Goal: Task Accomplishment & Management: Complete application form

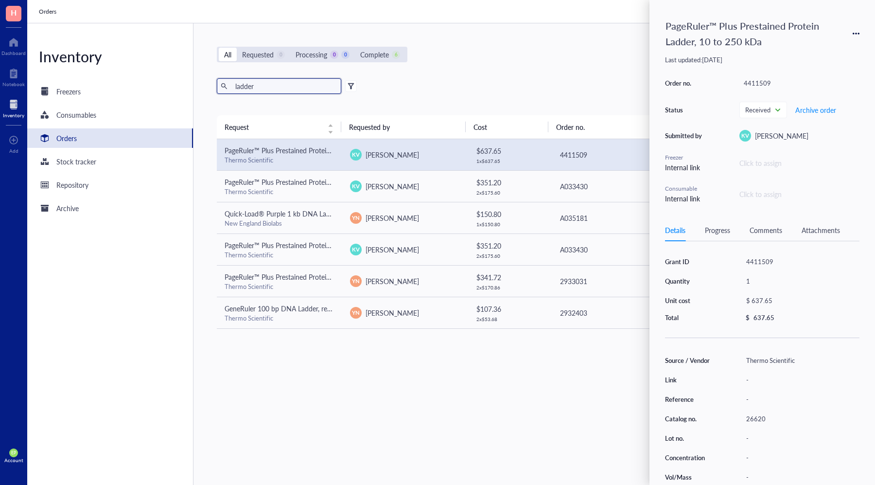
scroll to position [22, 0]
type input "[PERSON_NAME]"
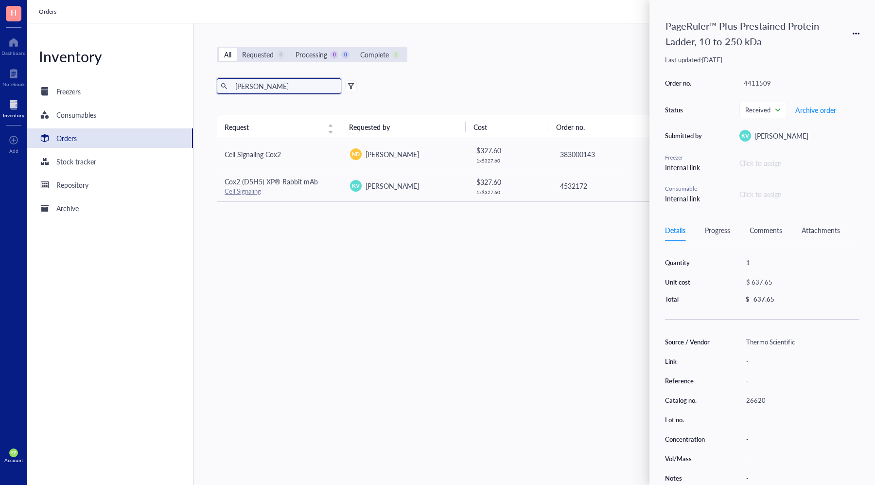
click at [310, 234] on div "Request Requested by Cost Order no. Status Action Cell Signaling Cox2 ND [PERSO…" at bounding box center [530, 276] width 627 height 323
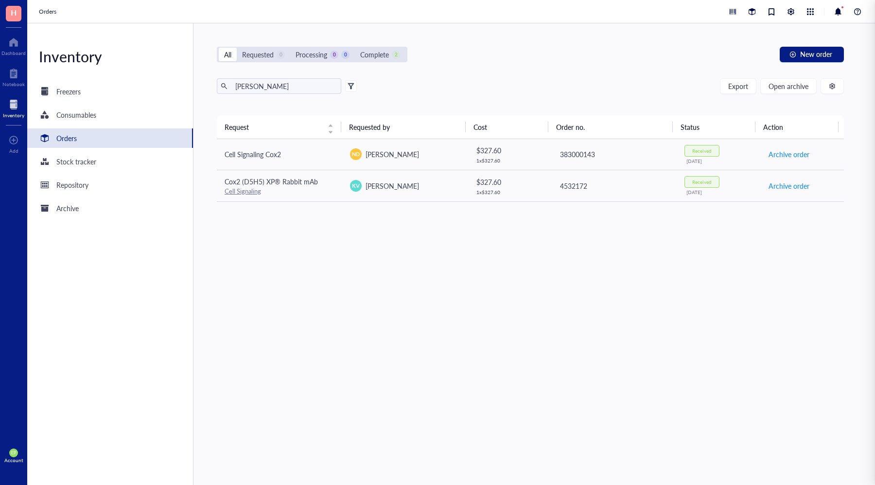
click at [602, 68] on div "All Requested 0 Processing 0 0 Complete 2 New order [PERSON_NAME] Export Open a…" at bounding box center [531, 254] width 674 height 462
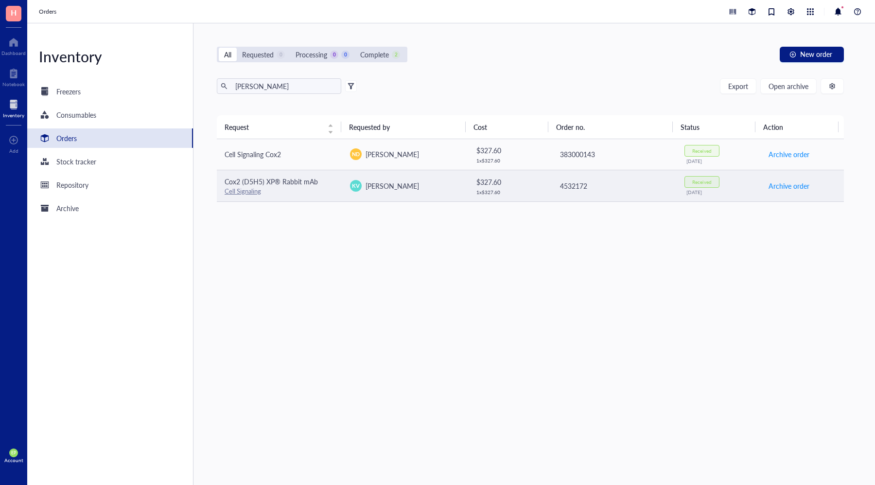
click at [320, 185] on div "Cox2 (D5H5) XP® Rabbit mAb" at bounding box center [280, 181] width 110 height 11
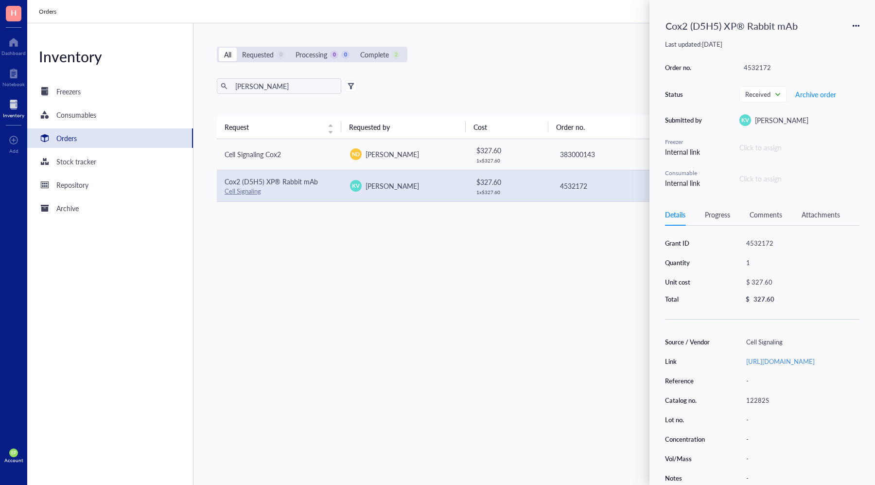
scroll to position [24, 0]
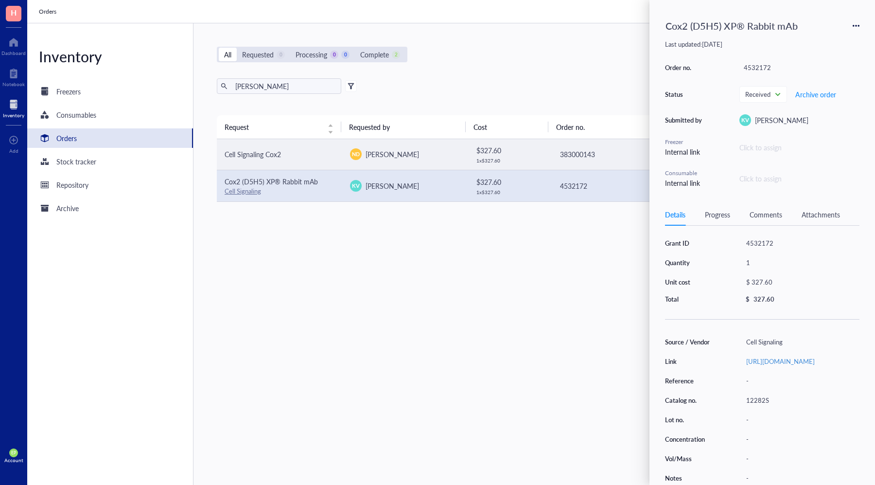
click at [268, 152] on span "Cell Signaling Cox2" at bounding box center [253, 154] width 56 height 10
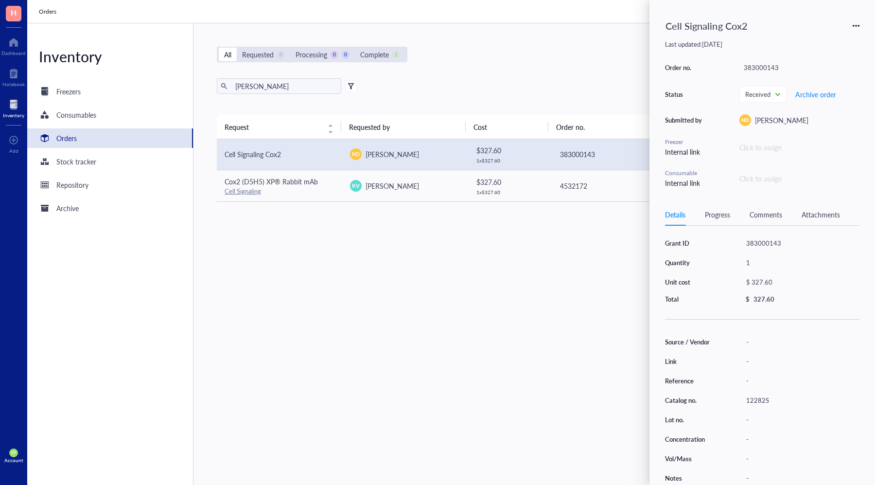
scroll to position [5, 0]
click at [416, 239] on div "Request Requested by Cost Order no. Status Action Cell Signaling Cox2 ND [PERSO…" at bounding box center [530, 276] width 627 height 323
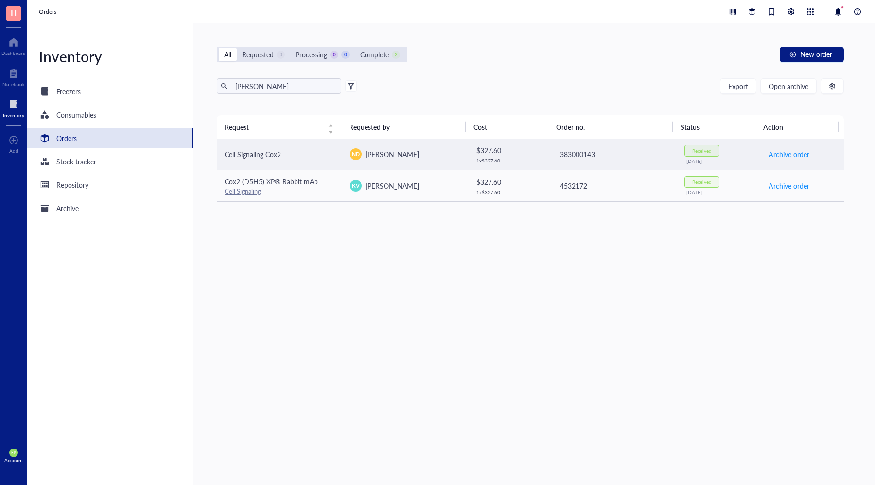
click at [295, 159] on div "Cell Signaling Cox2" at bounding box center [280, 154] width 110 height 11
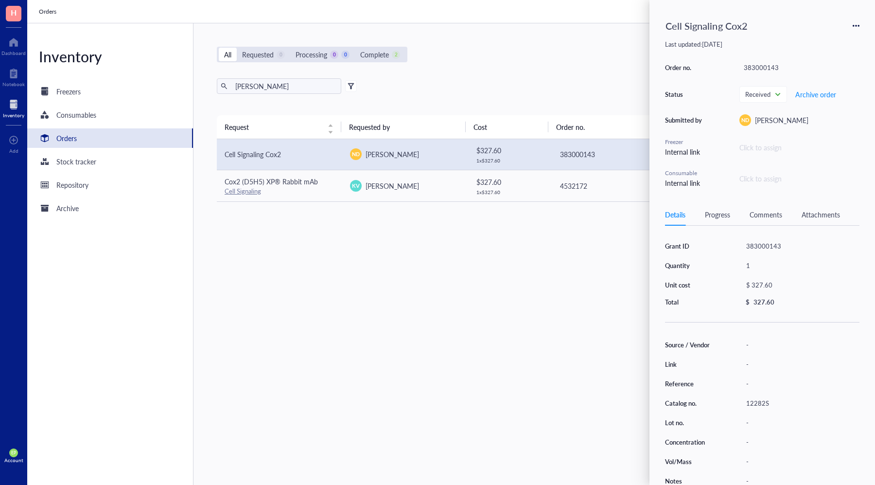
scroll to position [7, 0]
click at [863, 27] on div "Cell Signaling Cox2 Last updated: [DATE] Order no. 383000143 Status Received Ar…" at bounding box center [763, 242] width 226 height 485
click at [856, 26] on icon at bounding box center [856, 25] width 7 height 7
click at [827, 40] on span "Request again" at bounding box center [821, 40] width 61 height 11
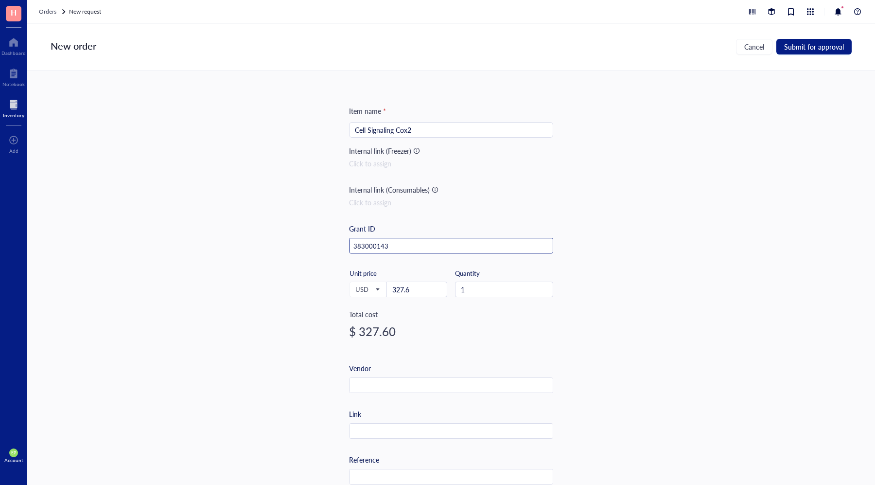
drag, startPoint x: 398, startPoint y: 242, endPoint x: 311, endPoint y: 248, distance: 87.3
click at [311, 248] on div "Item name * Cell Signaling Cox2 Internal link (Freezer) Click to assign Interna…" at bounding box center [451, 278] width 848 height 414
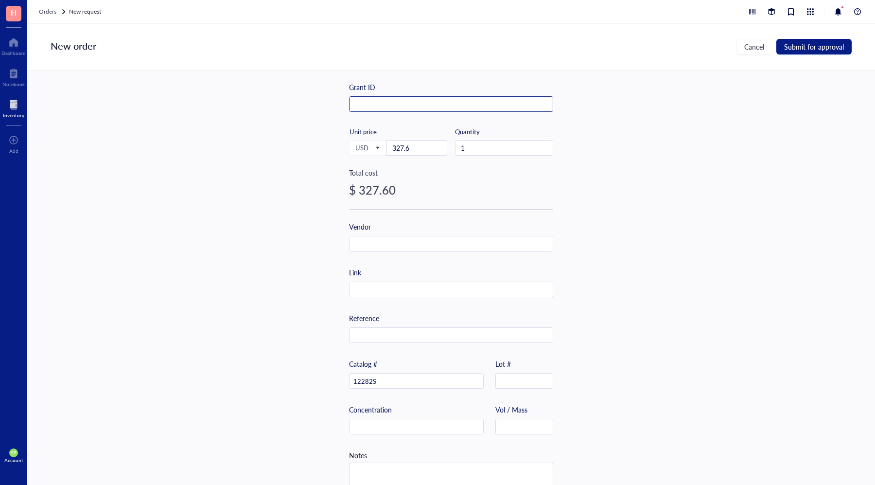
scroll to position [129, 0]
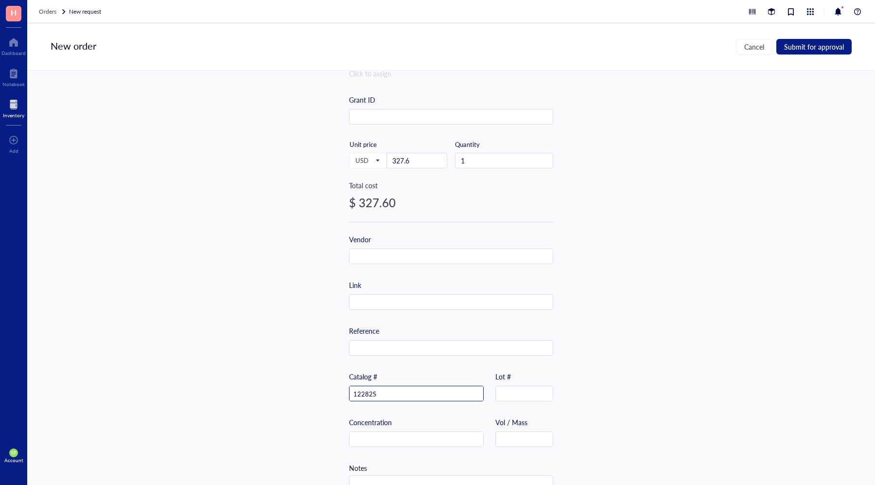
click at [386, 394] on input "12282S" at bounding box center [417, 394] width 134 height 16
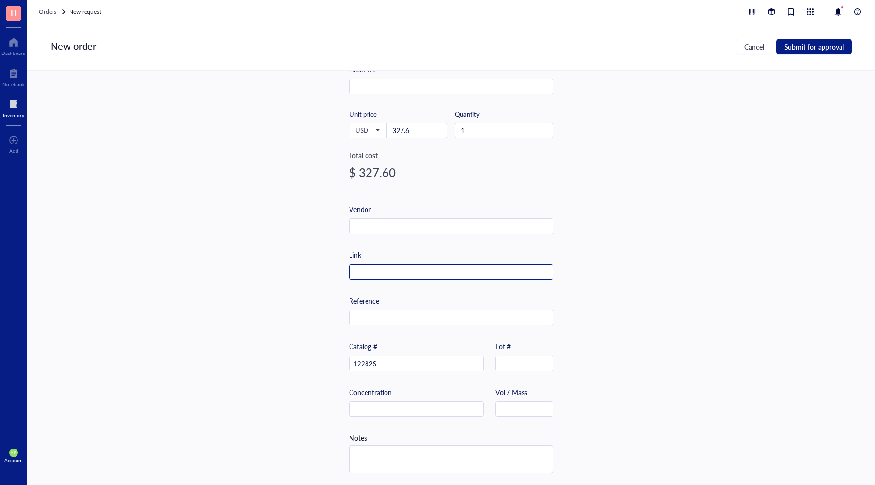
click at [359, 271] on input "text" at bounding box center [451, 273] width 203 height 16
paste input "[URL][DOMAIN_NAME]"
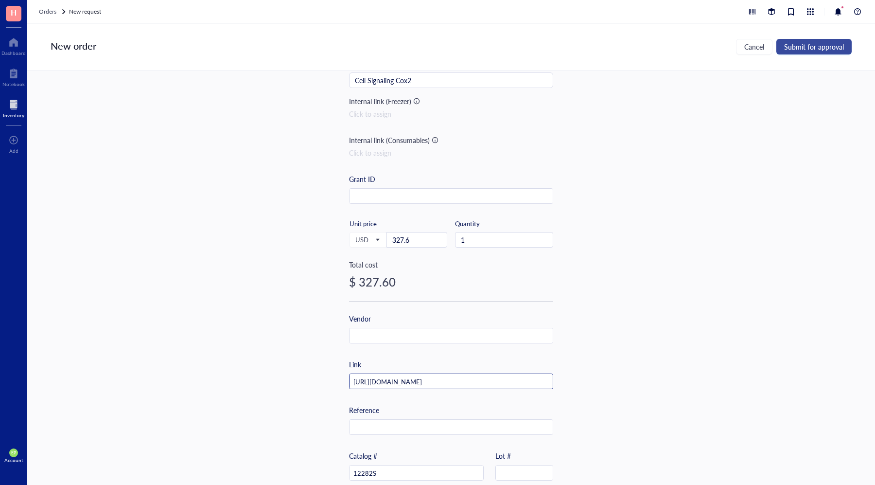
scroll to position [0, 0]
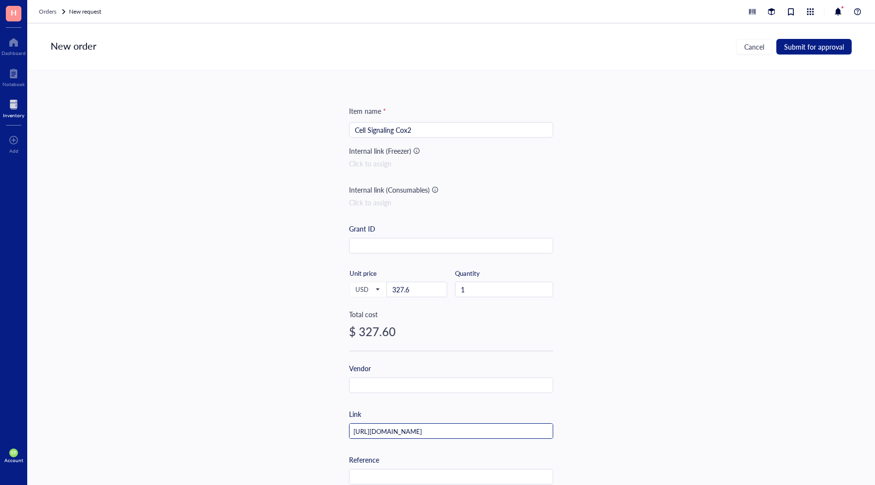
type input "[URL][DOMAIN_NAME]"
click at [814, 36] on div "New order Cancel Submit for approval" at bounding box center [451, 46] width 848 height 47
click at [812, 43] on span "Submit for approval" at bounding box center [814, 47] width 60 height 8
